Goal: Task Accomplishment & Management: Manage account settings

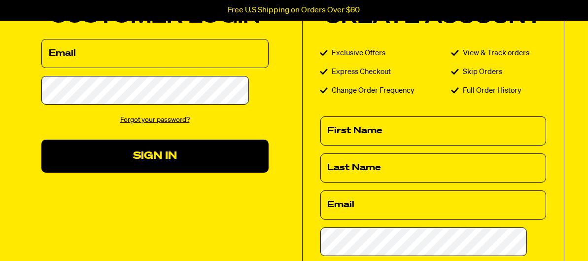
type input "[EMAIL_ADDRESS][DOMAIN_NAME]"
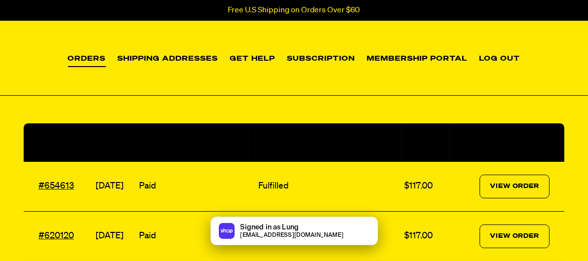
scroll to position [49, 0]
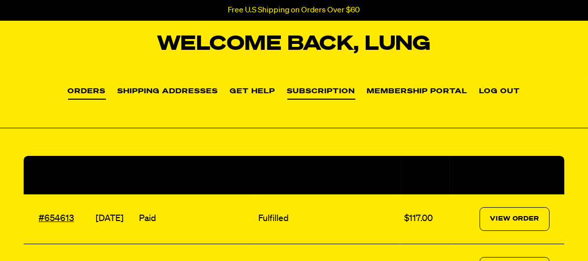
click at [320, 89] on link "Subscription" at bounding box center [321, 94] width 68 height 12
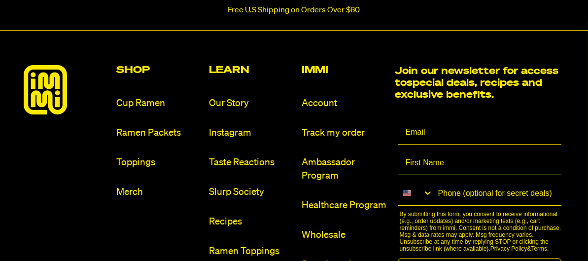
scroll to position [296, 0]
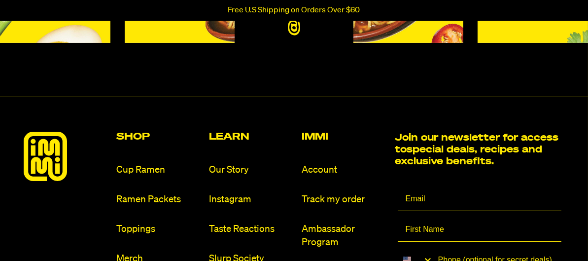
scroll to position [129, 0]
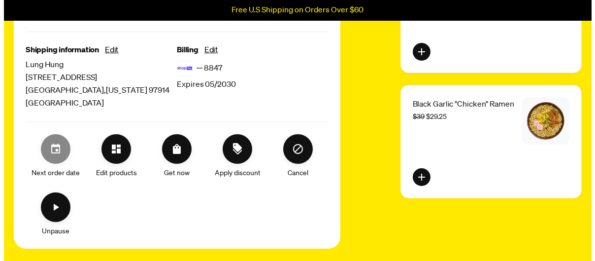
scroll to position [345, 0]
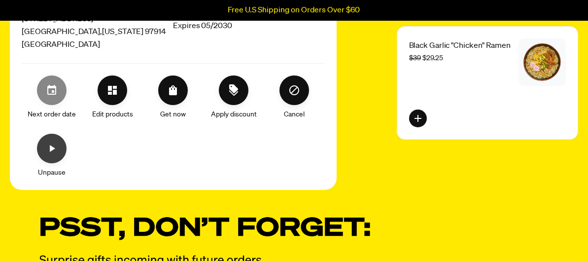
click at [59, 149] on button "Unpause" at bounding box center [52, 149] width 30 height 30
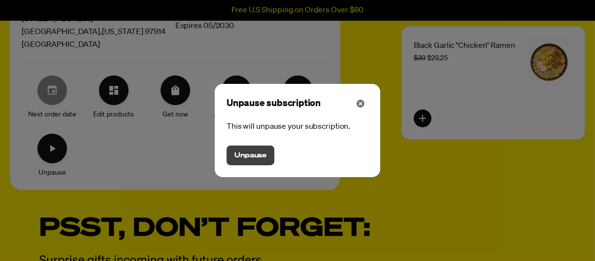
click at [252, 155] on span "Unpause" at bounding box center [250, 155] width 32 height 11
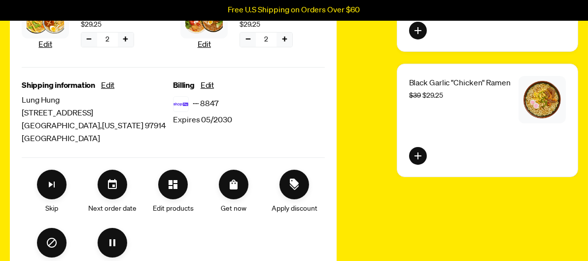
scroll to position [352, 0]
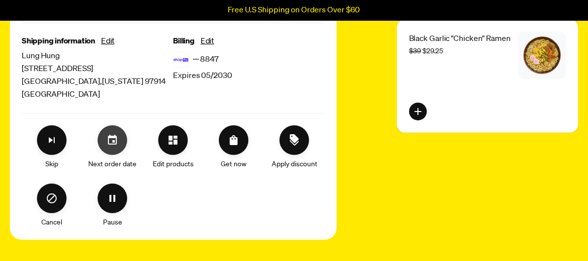
click at [114, 151] on button "Set your next order date" at bounding box center [113, 140] width 30 height 30
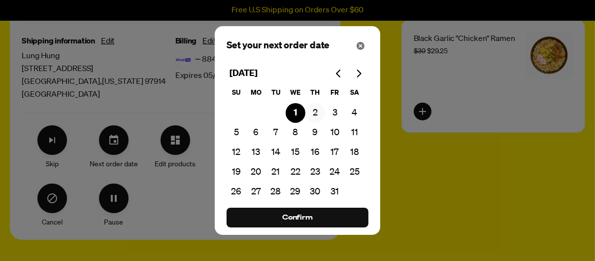
click at [314, 112] on button "2" at bounding box center [315, 113] width 20 height 20
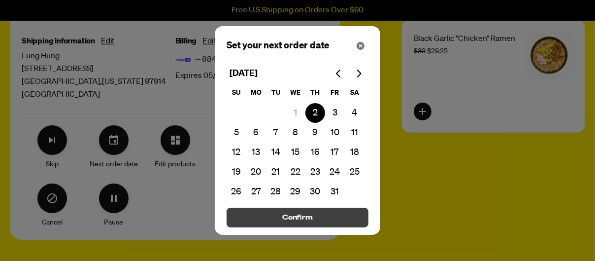
click at [305, 211] on button "Confirm" at bounding box center [298, 217] width 142 height 20
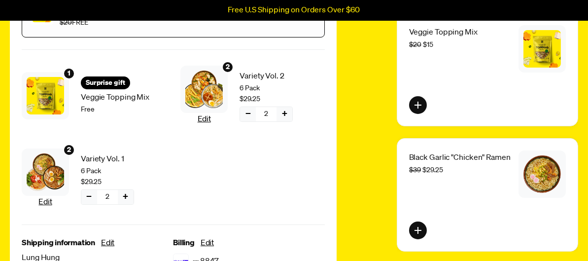
scroll to position [218, 0]
